Goal: Information Seeking & Learning: Check status

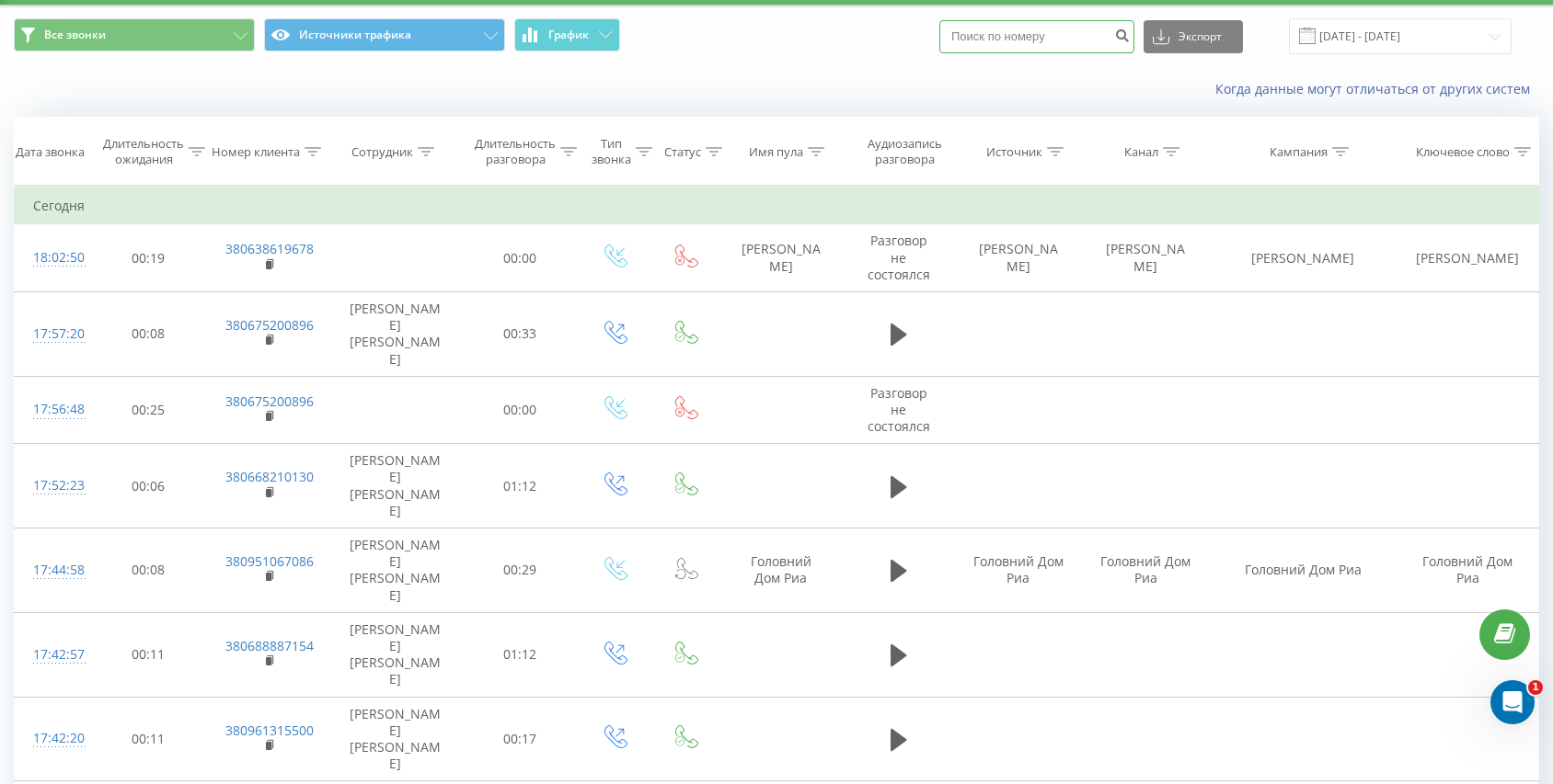
click at [1043, 27] on input at bounding box center [1037, 37] width 195 height 33
paste input "380506074353"
type input "380506074353"
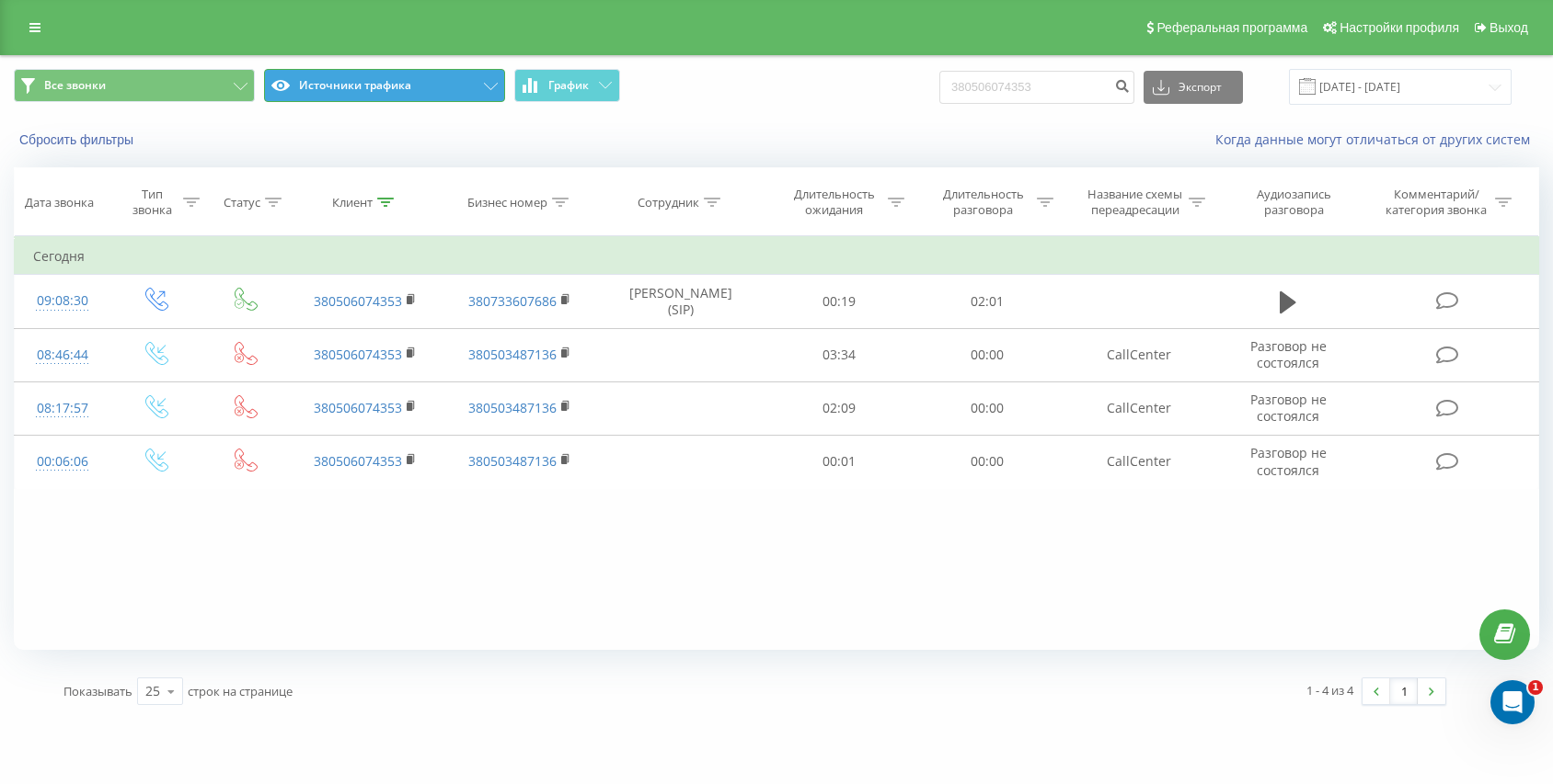
click at [420, 89] on button "Источники трафика" at bounding box center [385, 86] width 241 height 33
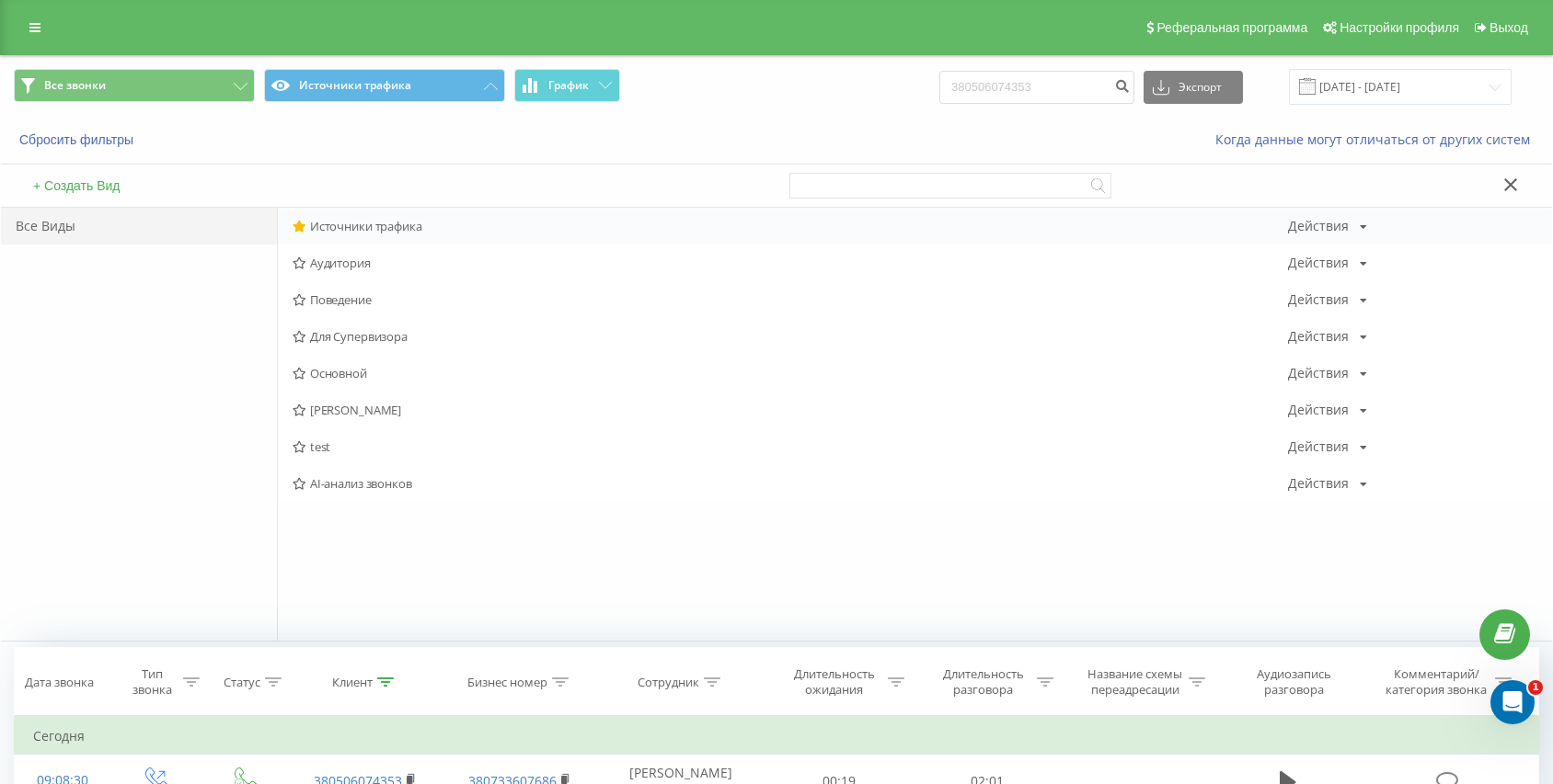
click at [420, 224] on span "Источники трафика" at bounding box center [790, 226] width 995 height 13
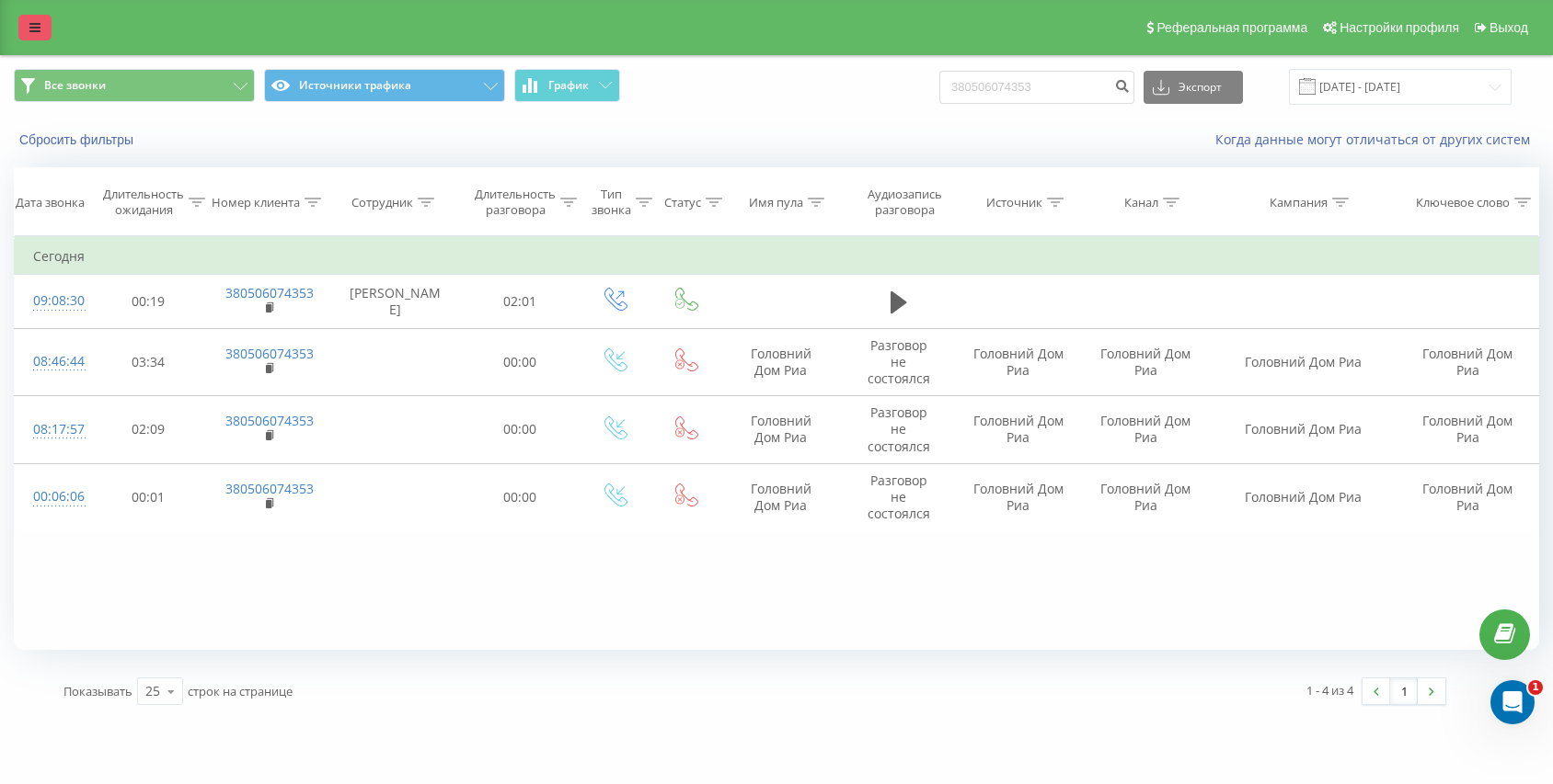
click at [35, 29] on icon at bounding box center [35, 28] width 11 height 13
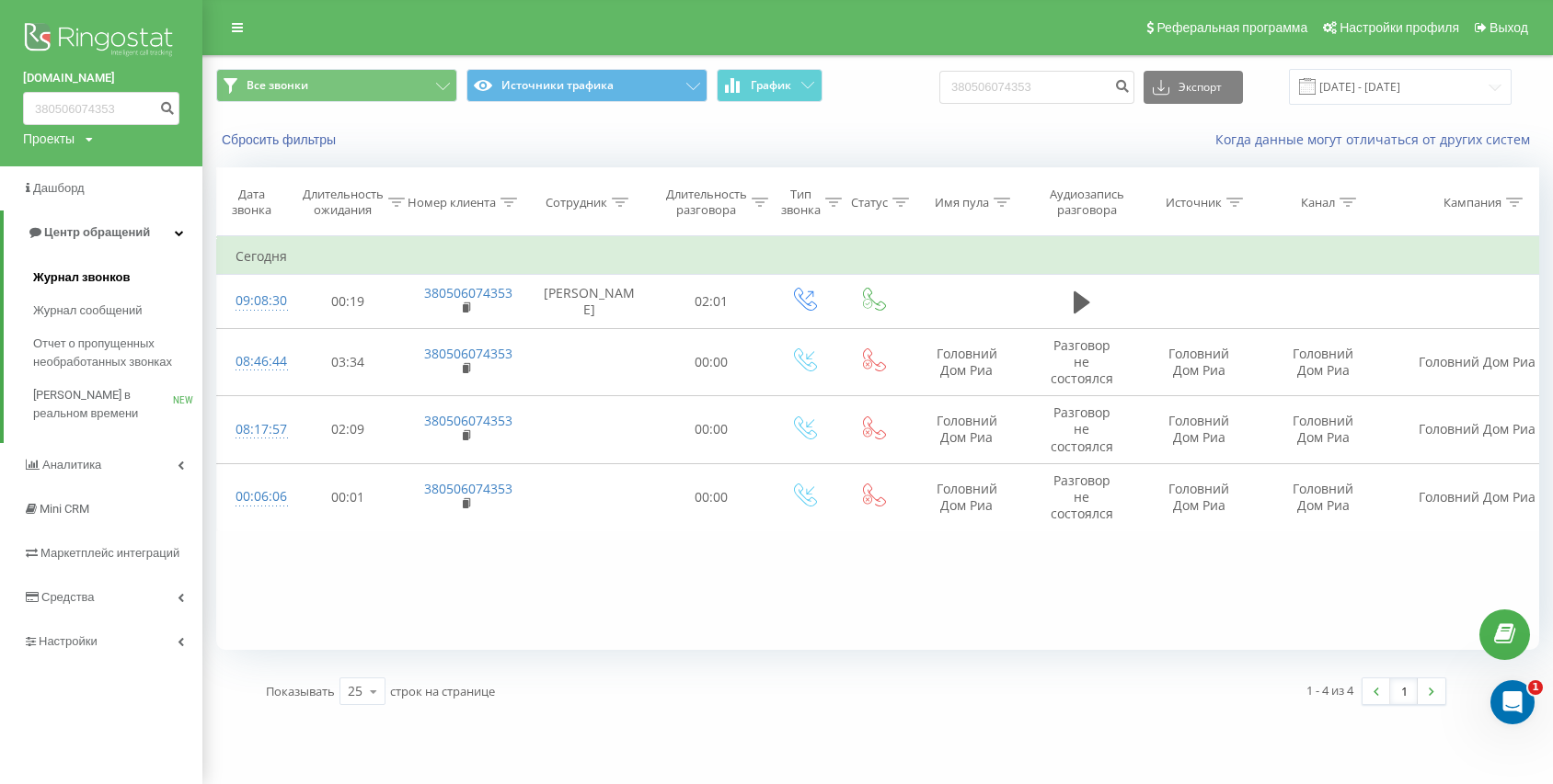
click at [53, 277] on span "Журнал звонков" at bounding box center [81, 278] width 97 height 18
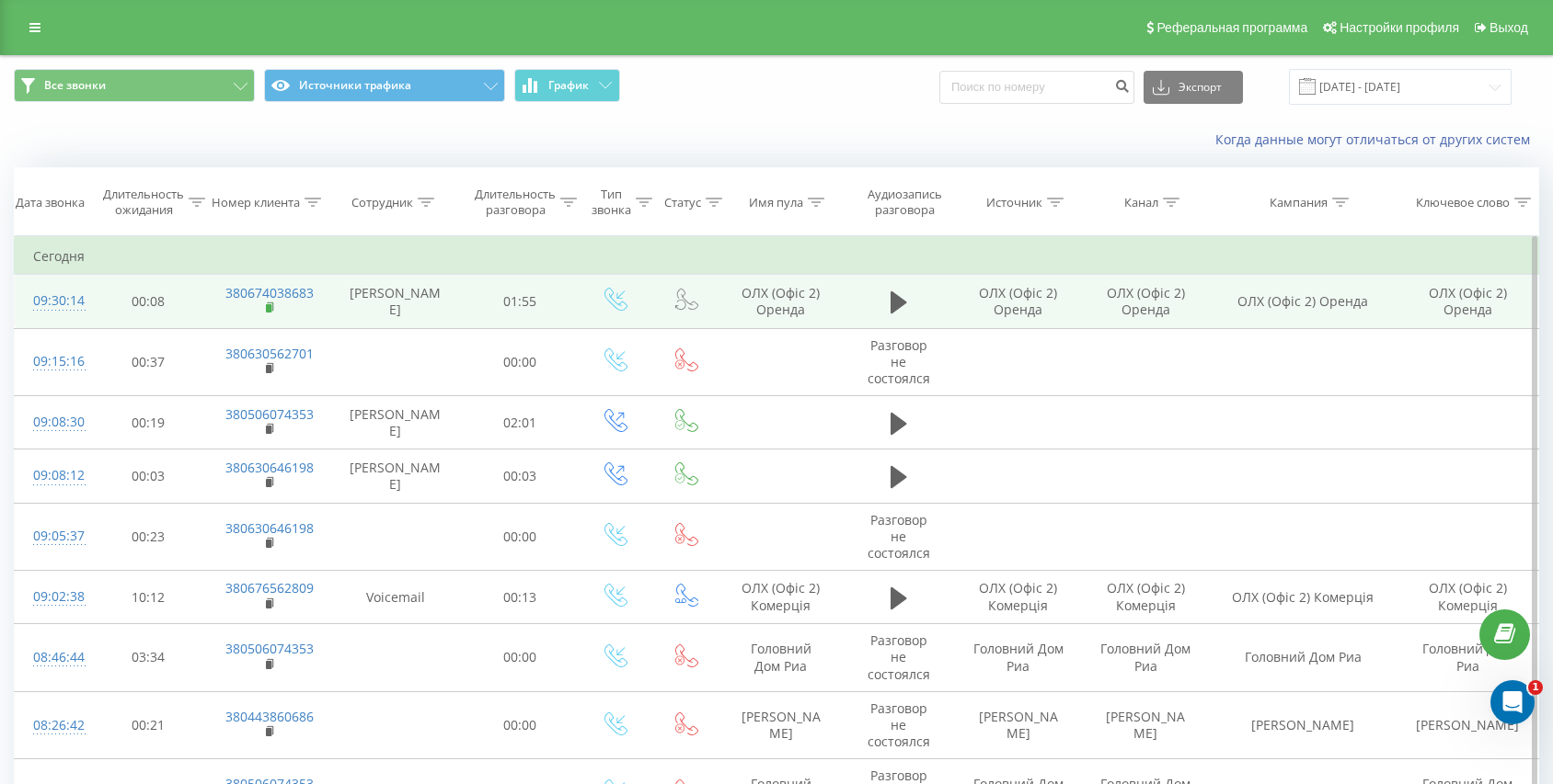
click at [272, 311] on icon at bounding box center [270, 306] width 6 height 8
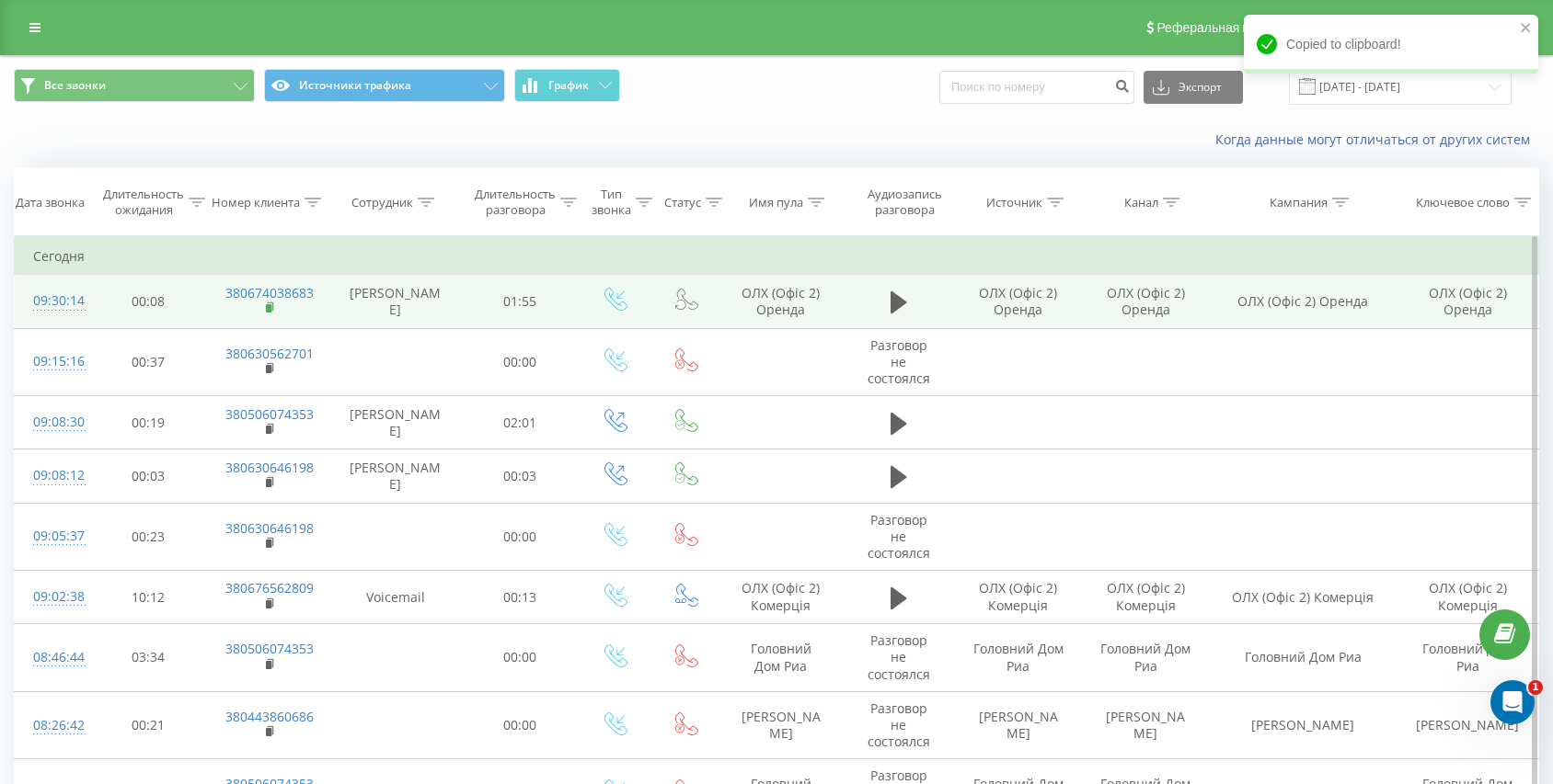
click at [270, 309] on rect at bounding box center [269, 308] width 6 height 8
